Goal: Complete application form

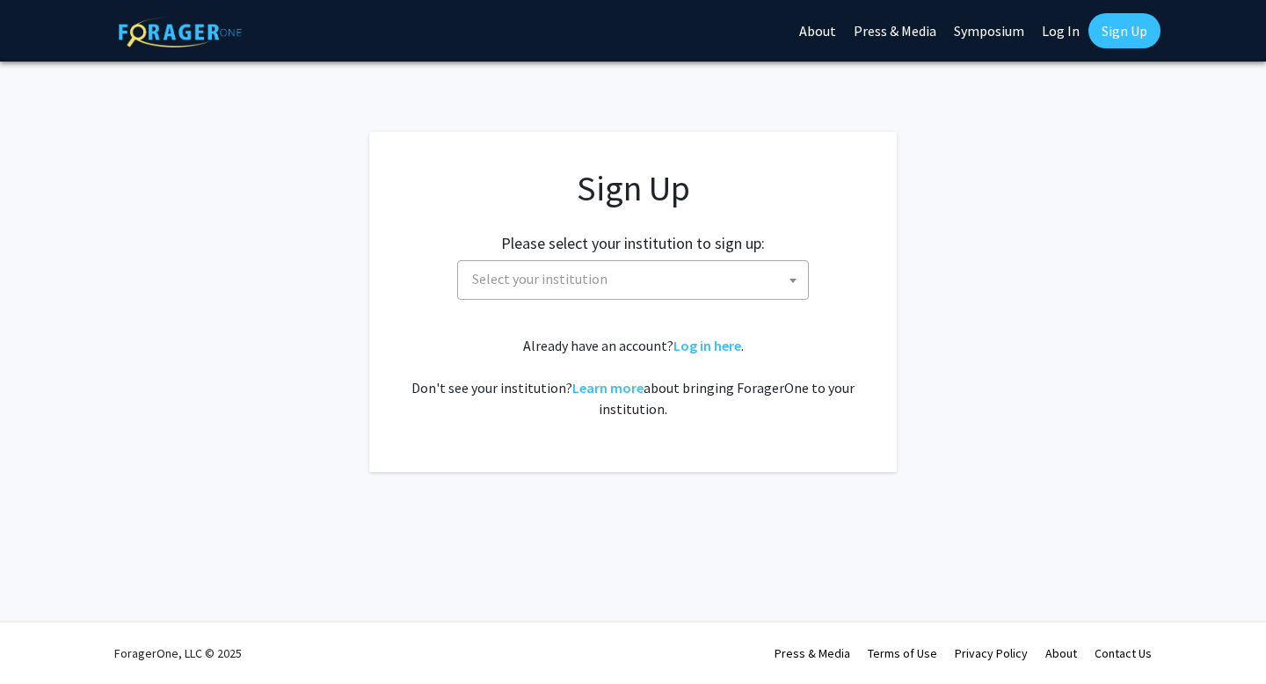
click at [623, 280] on span "Select your institution" at bounding box center [636, 279] width 343 height 36
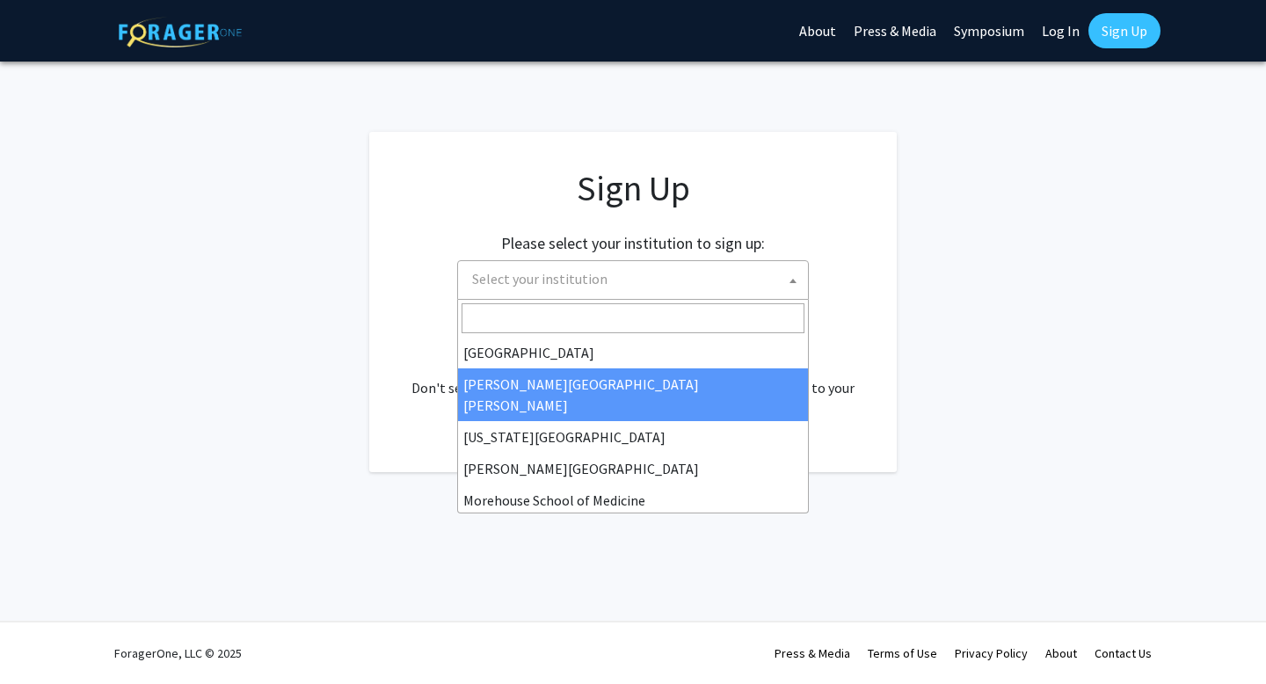
scroll to position [318, 0]
select select "1"
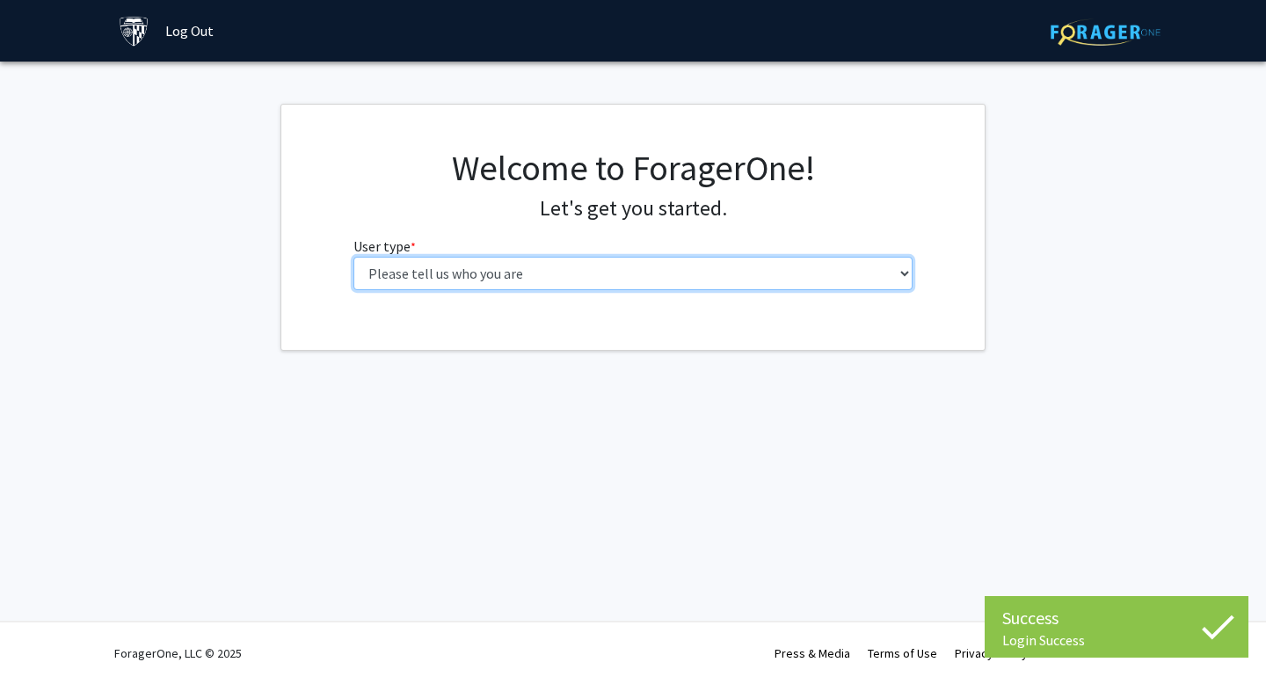
click at [505, 271] on select "Please tell us who you are Undergraduate Student Master's Student Doctoral Cand…" at bounding box center [633, 273] width 560 height 33
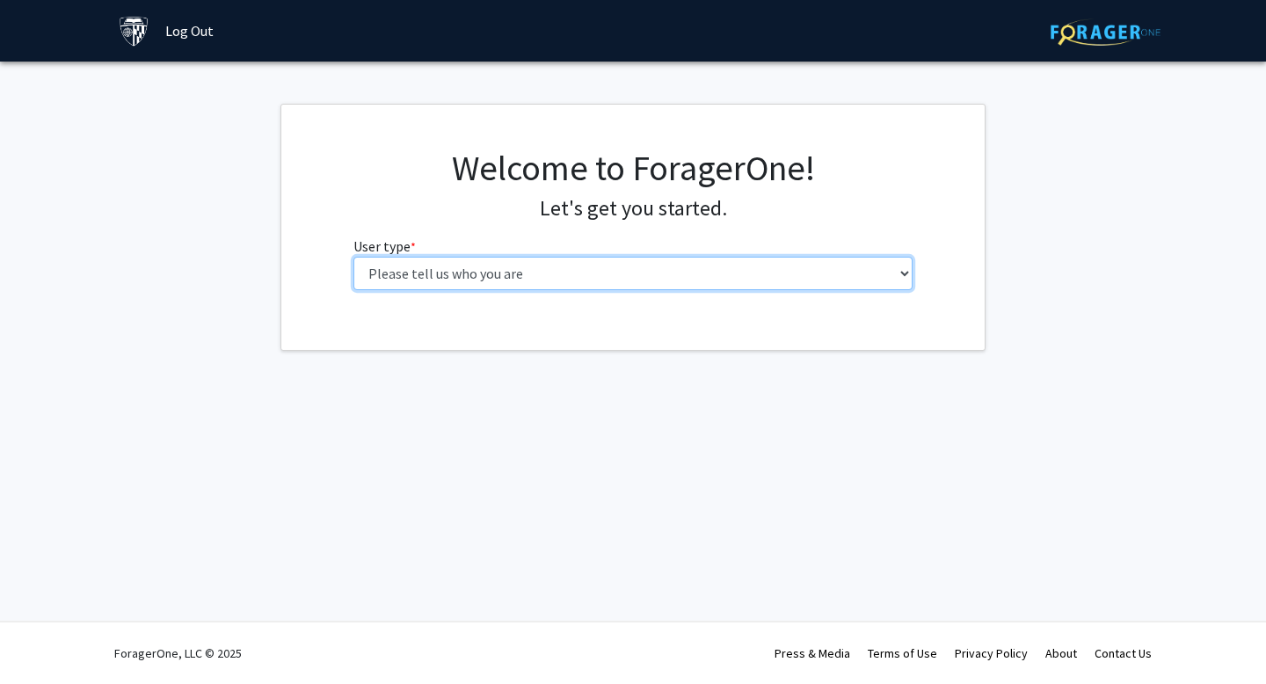
select select "2: masters"
click at [353, 257] on select "Please tell us who you are Undergraduate Student Master's Student Doctoral Cand…" at bounding box center [633, 273] width 560 height 33
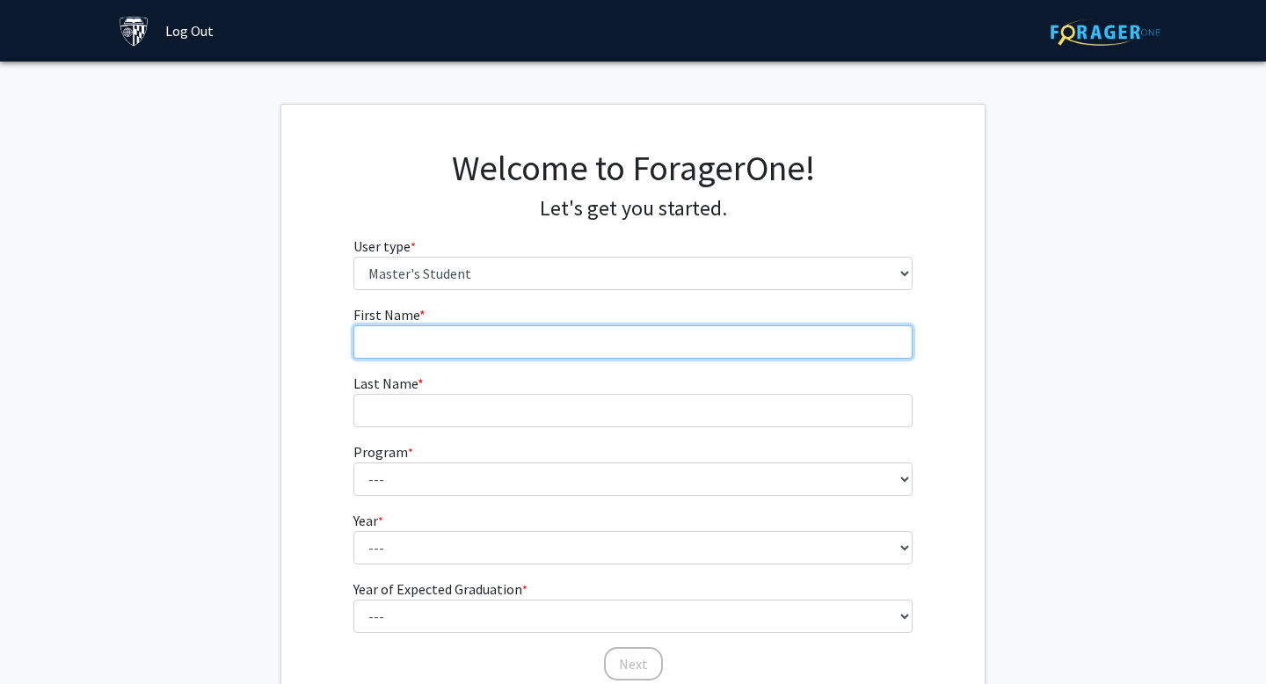
click at [453, 345] on input "First Name * required" at bounding box center [633, 341] width 560 height 33
type input "z"
type input "Ziyan"
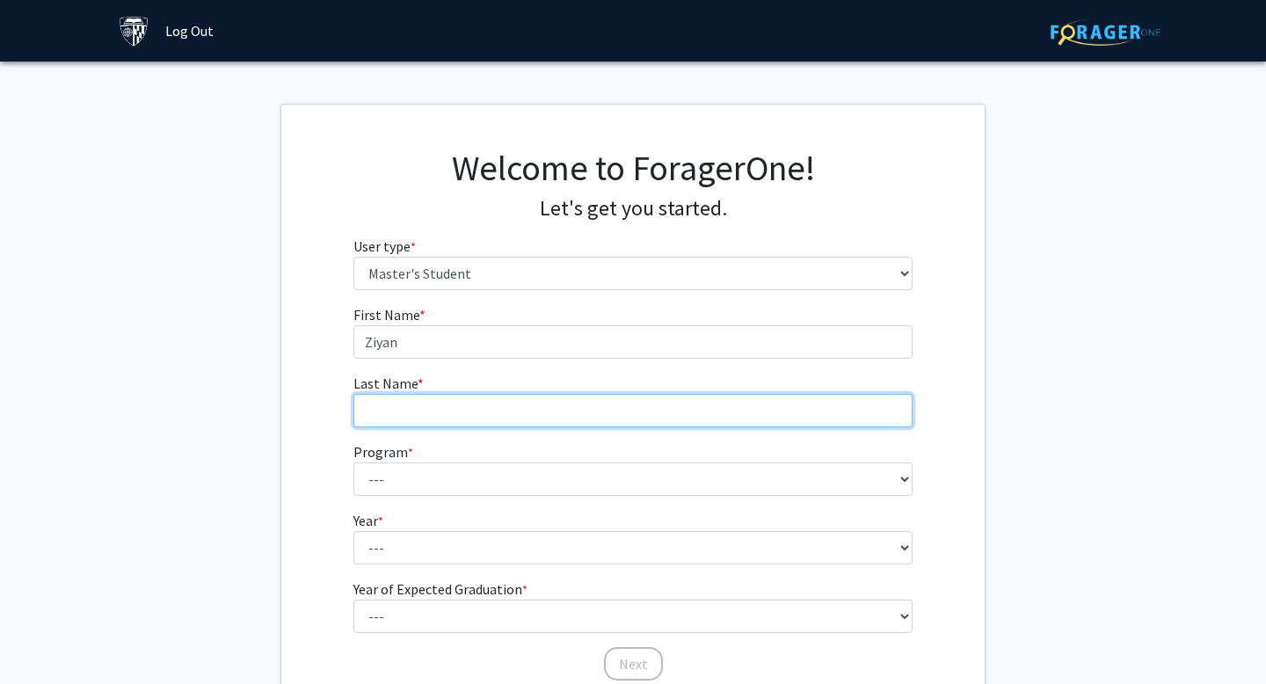
click at [407, 411] on input "Last Name * required" at bounding box center [633, 410] width 560 height 33
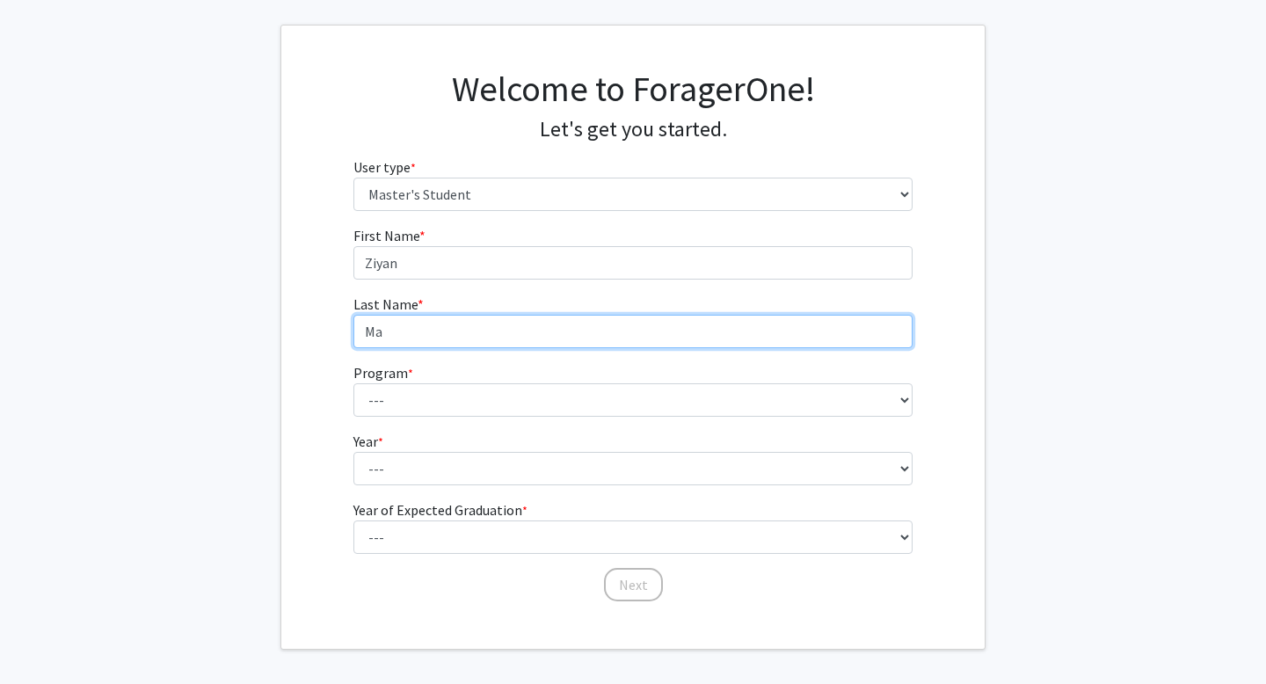
scroll to position [80, 0]
type input "Ma"
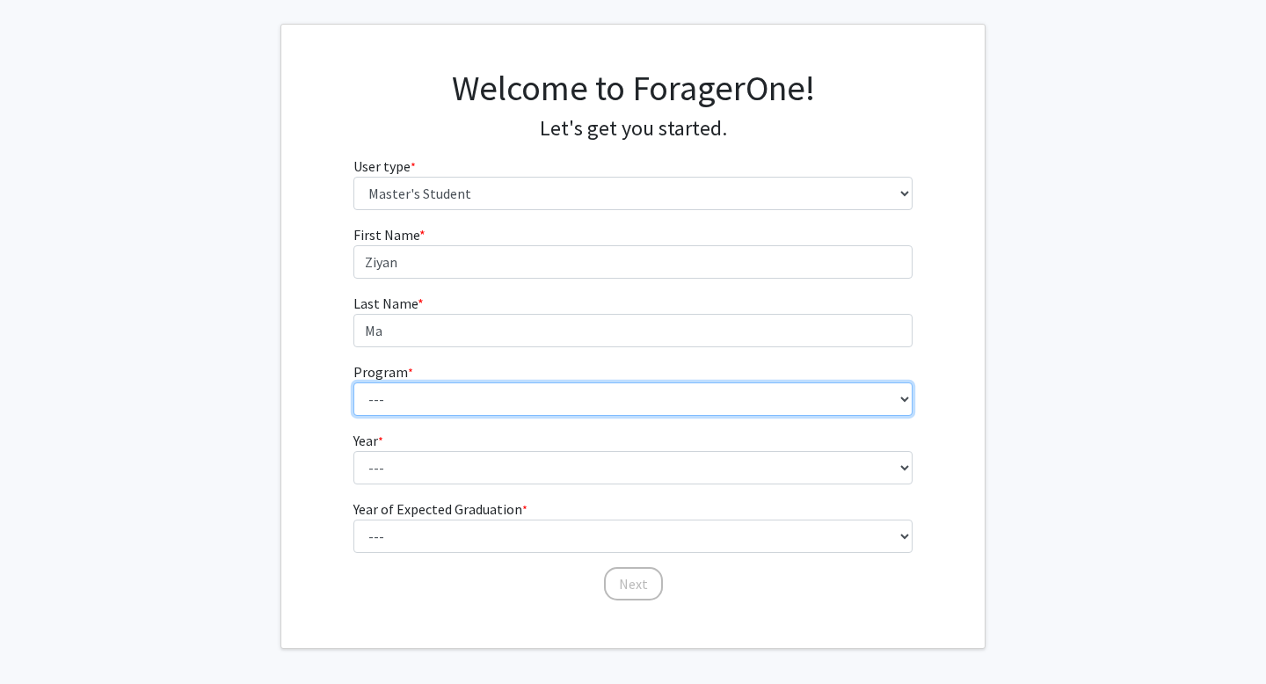
click at [388, 390] on select "--- Anatomy Education Applied and Computational Mathematics Applied Biomedical …" at bounding box center [633, 398] width 560 height 33
select select "35: 25"
click at [353, 382] on select "--- Anatomy Education Applied and Computational Mathematics Applied Biomedical …" at bounding box center [633, 398] width 560 height 33
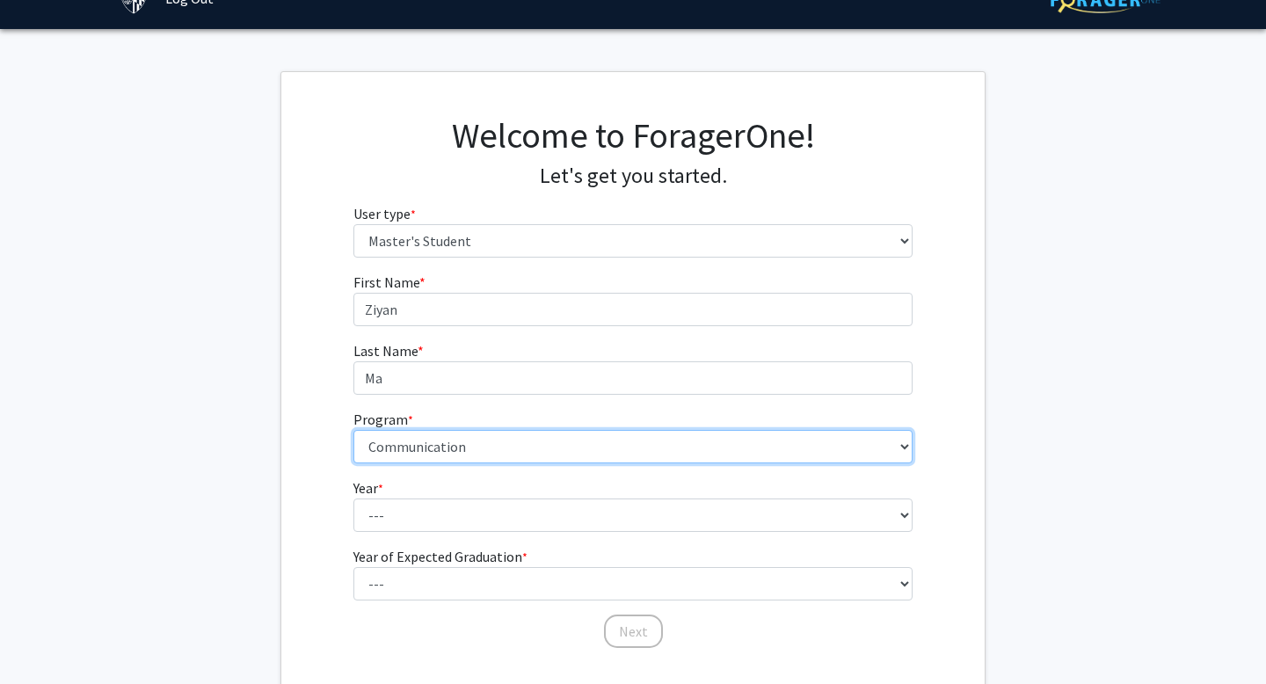
scroll to position [147, 0]
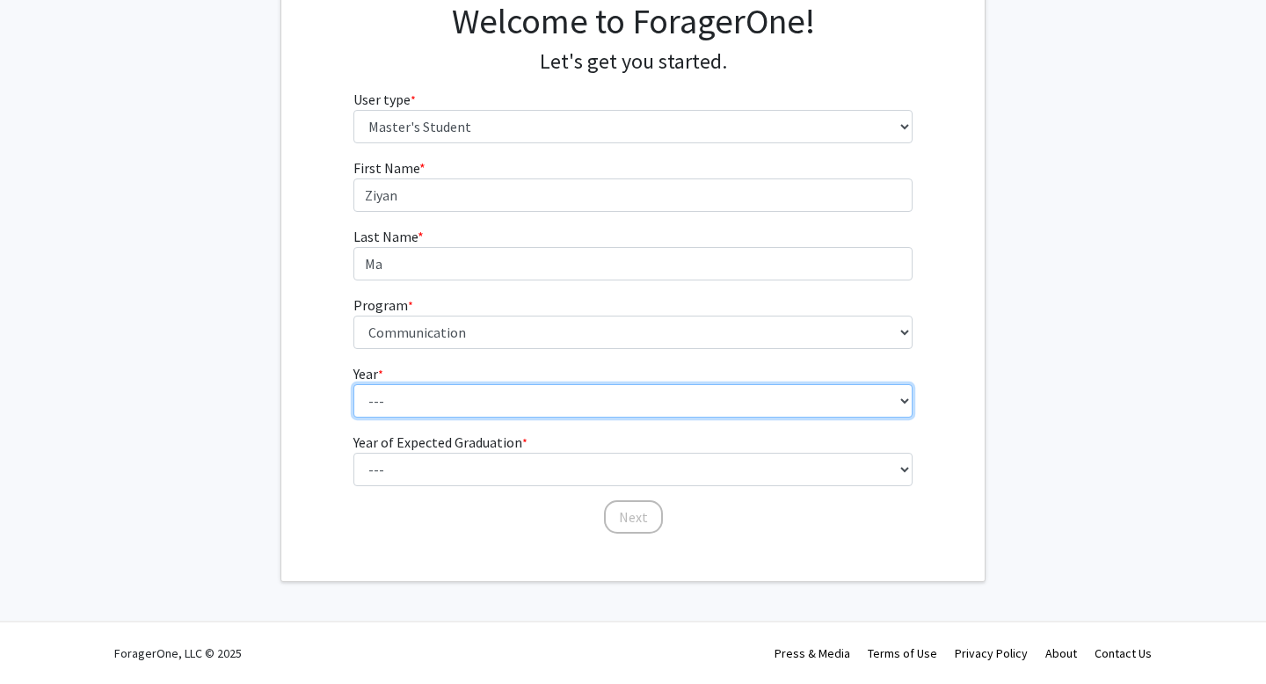
click at [450, 408] on select "--- First Year Second Year" at bounding box center [633, 400] width 560 height 33
select select "1: first_year"
click at [353, 384] on select "--- First Year Second Year" at bounding box center [633, 400] width 560 height 33
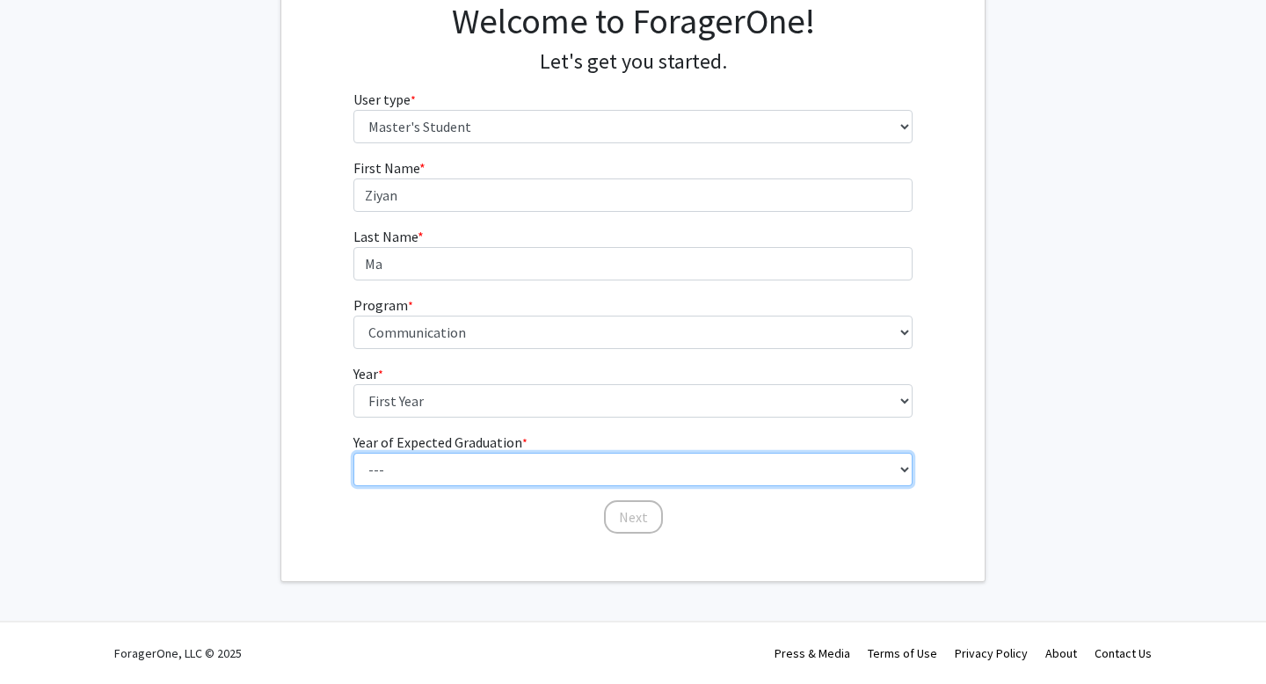
click at [426, 469] on select "--- 2025 2026 2027 2028 2029 2030 2031 2032 2033 2034" at bounding box center [633, 469] width 560 height 33
select select "2: 2026"
click at [353, 453] on select "--- 2025 2026 2027 2028 2029 2030 2031 2032 2033 2034" at bounding box center [633, 469] width 560 height 33
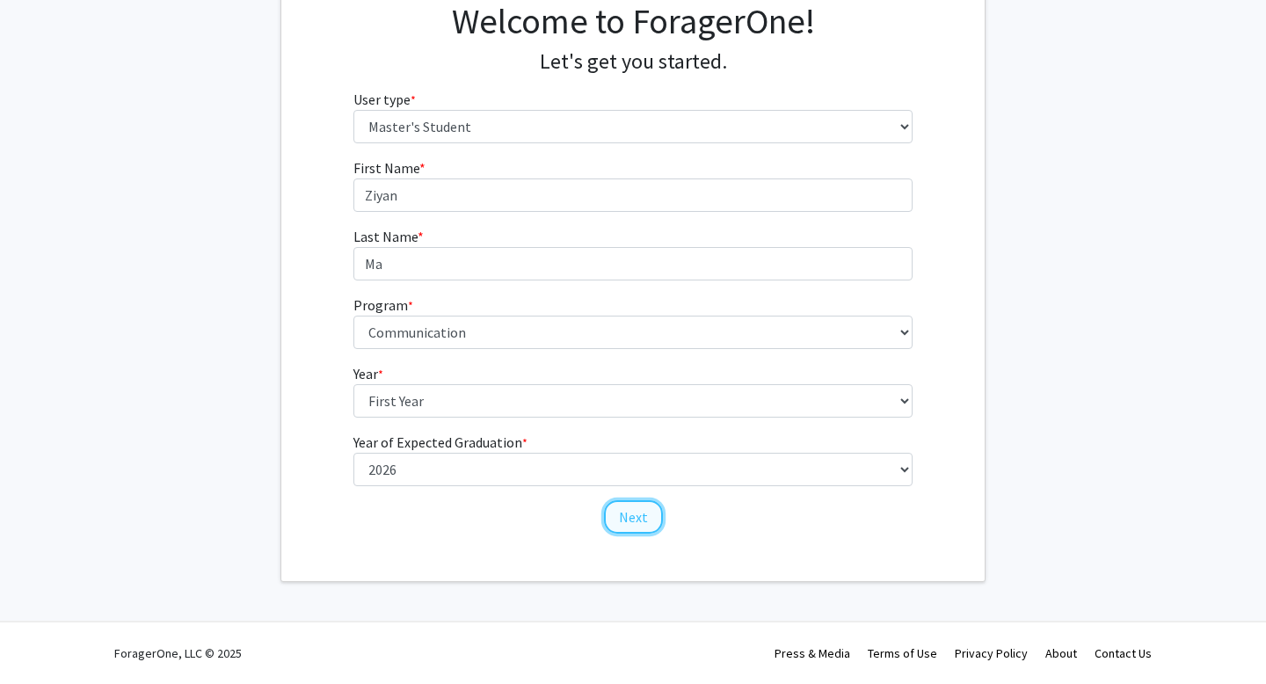
click at [627, 526] on button "Next" at bounding box center [633, 516] width 59 height 33
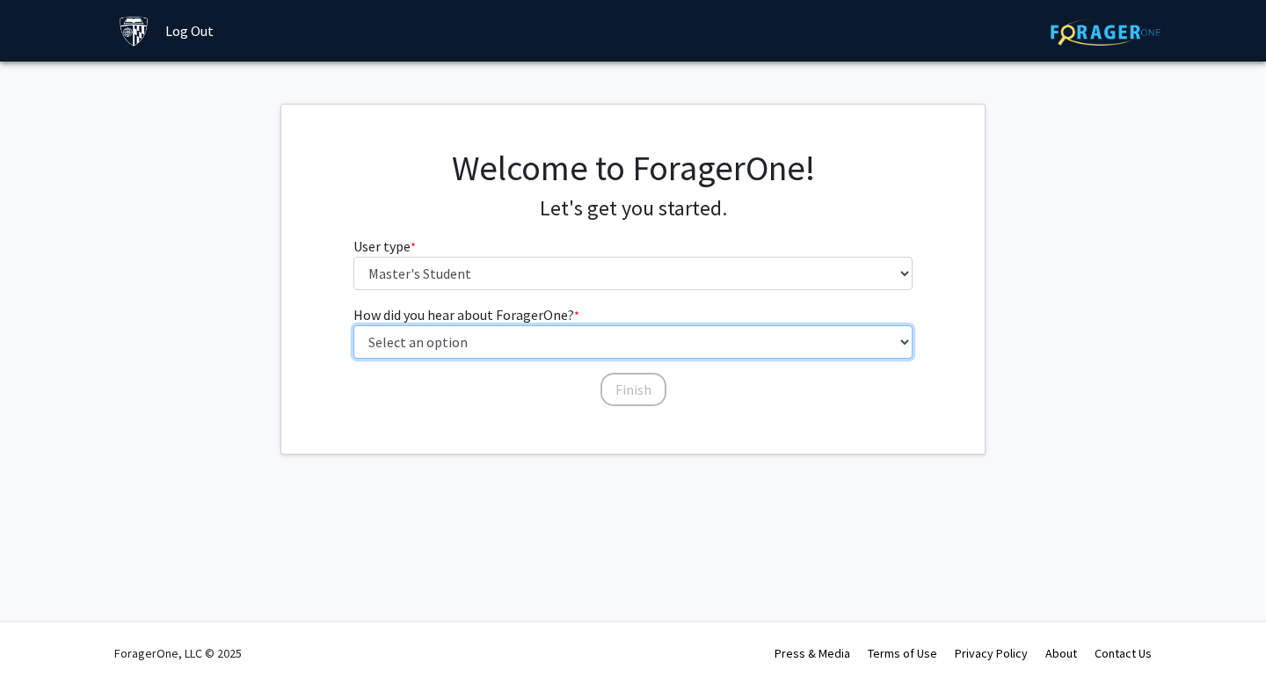
click at [455, 343] on select "Select an option Peer/student recommendation Faculty/staff recommendation Unive…" at bounding box center [633, 341] width 560 height 33
select select "3: university_website"
click at [353, 325] on select "Select an option Peer/student recommendation Faculty/staff recommendation Unive…" at bounding box center [633, 341] width 560 height 33
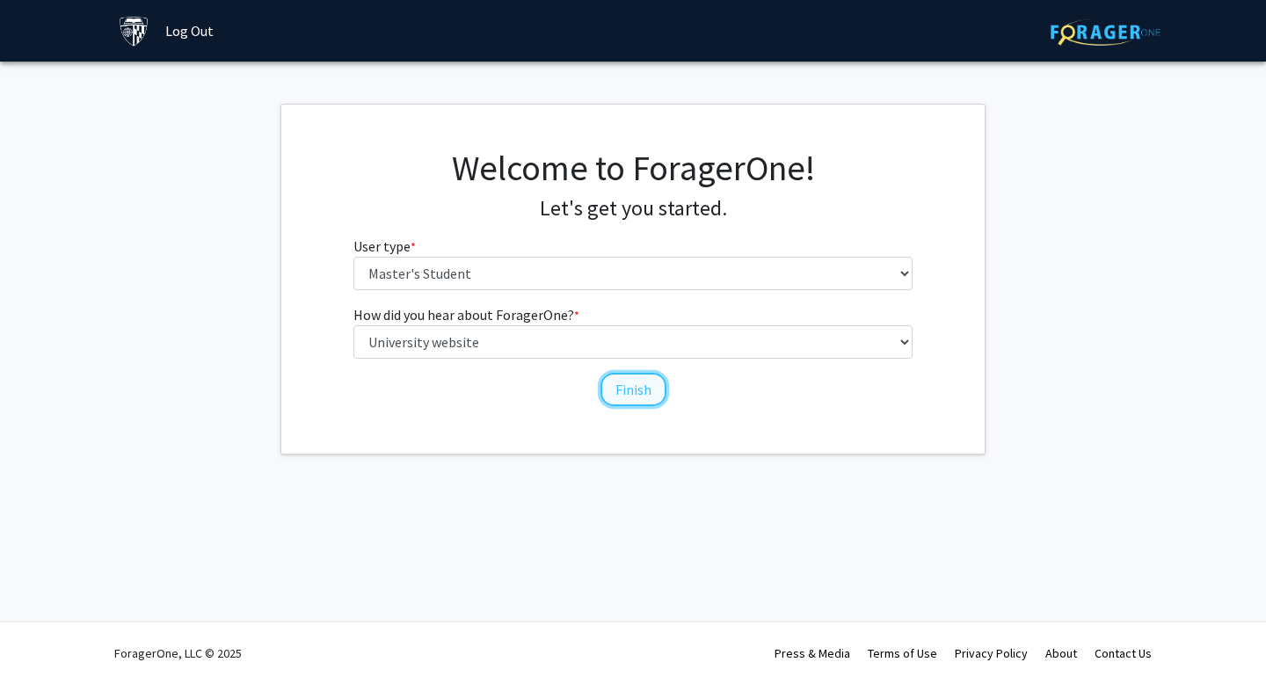
click at [645, 383] on button "Finish" at bounding box center [634, 389] width 66 height 33
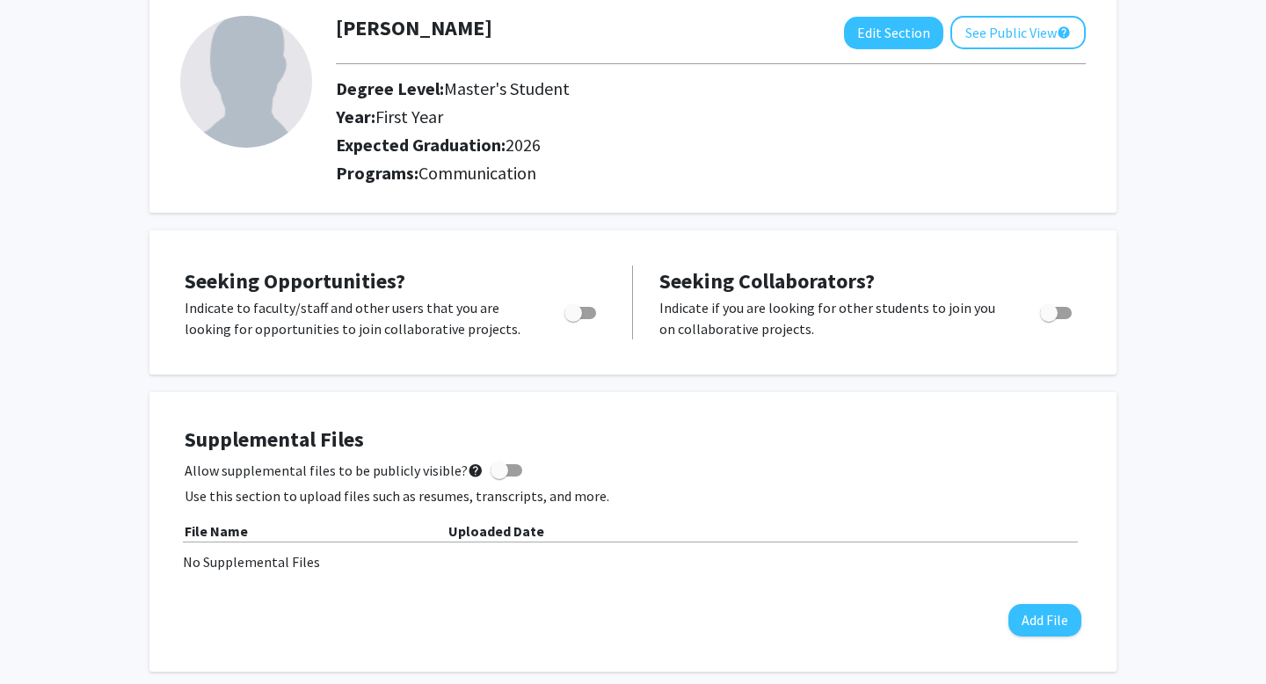
scroll to position [153, 0]
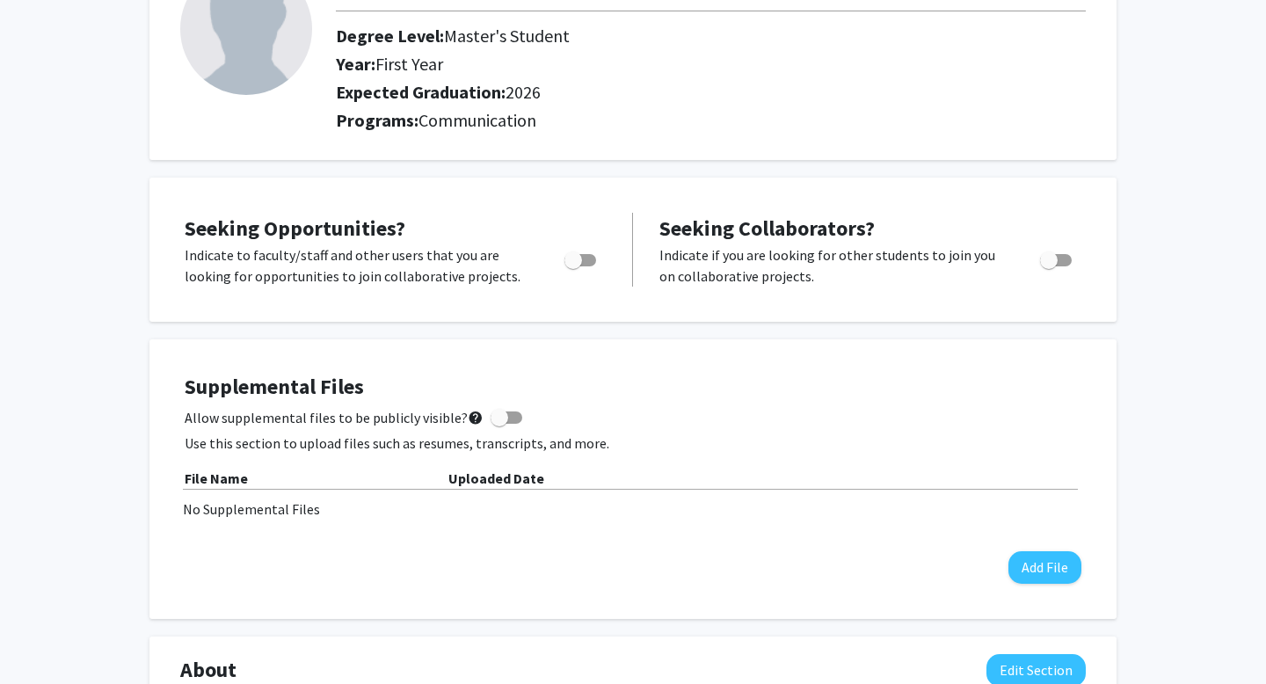
click at [584, 259] on span "Toggle" at bounding box center [580, 260] width 32 height 12
click at [573, 266] on input "Are you actively seeking opportunities?" at bounding box center [572, 266] width 1 height 1
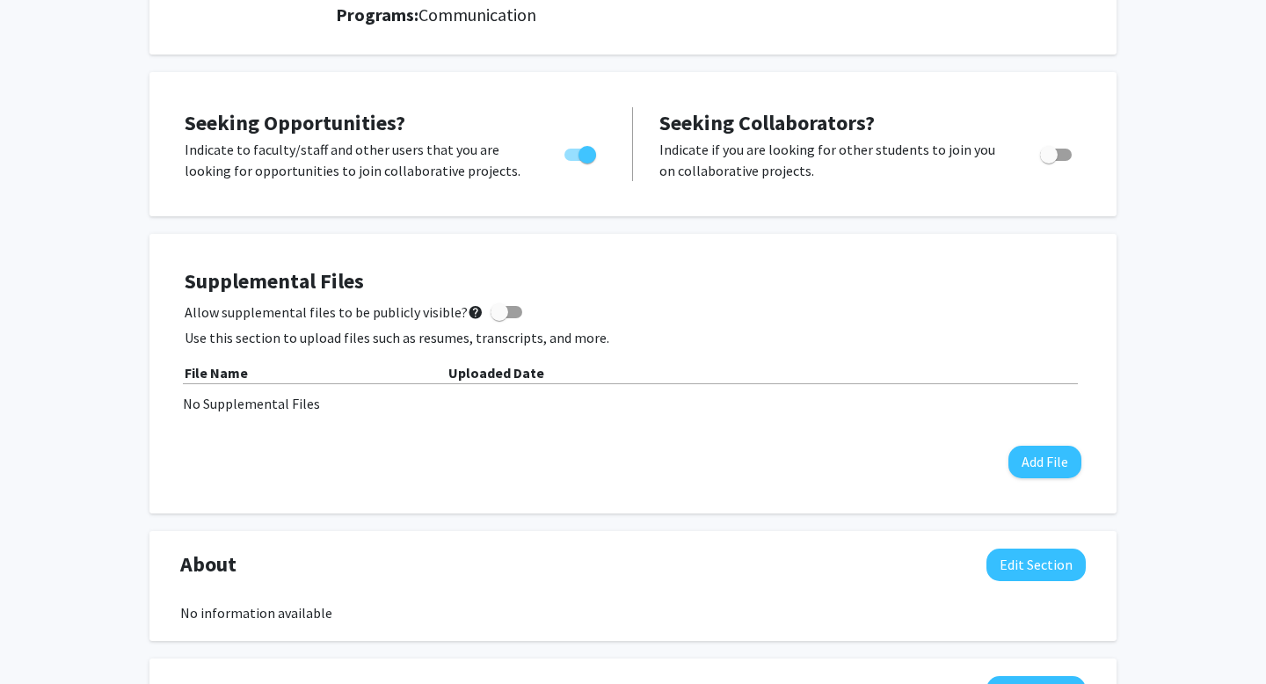
scroll to position [263, 0]
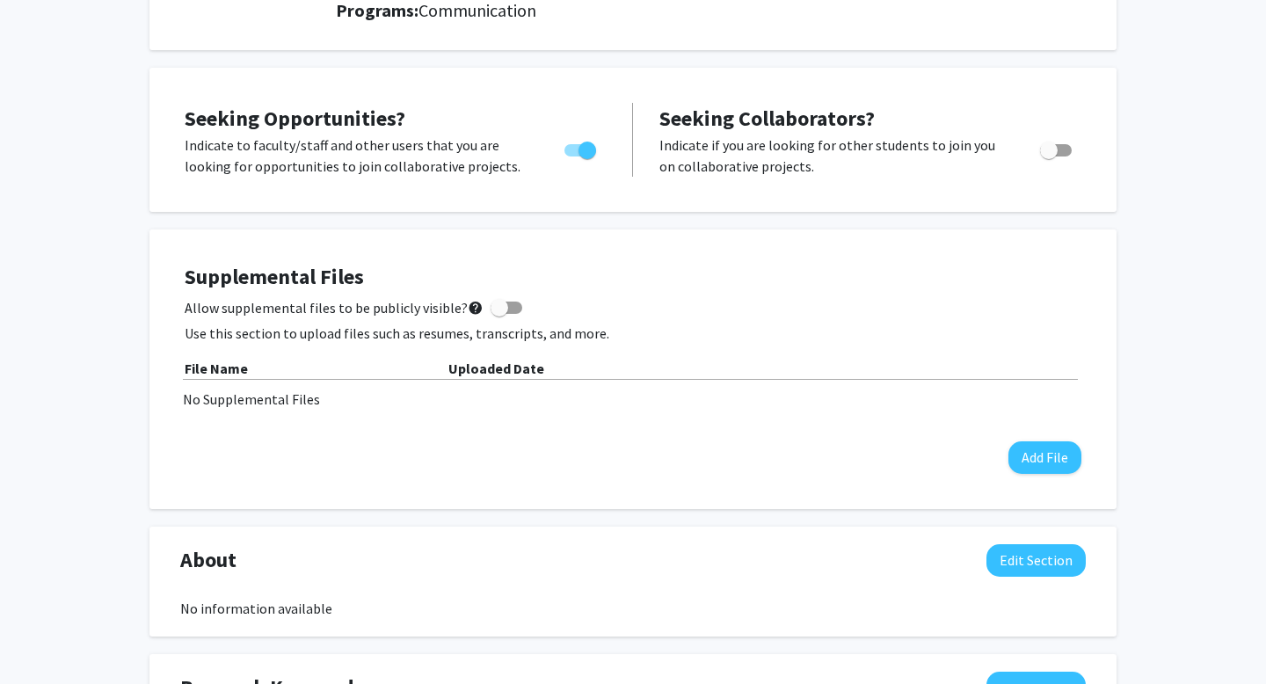
click at [580, 142] on span "Toggle" at bounding box center [588, 151] width 18 height 18
click at [573, 157] on input "Are you actively seeking opportunities?" at bounding box center [572, 157] width 1 height 1
checkbox input "false"
